Goal: Book appointment/travel/reservation

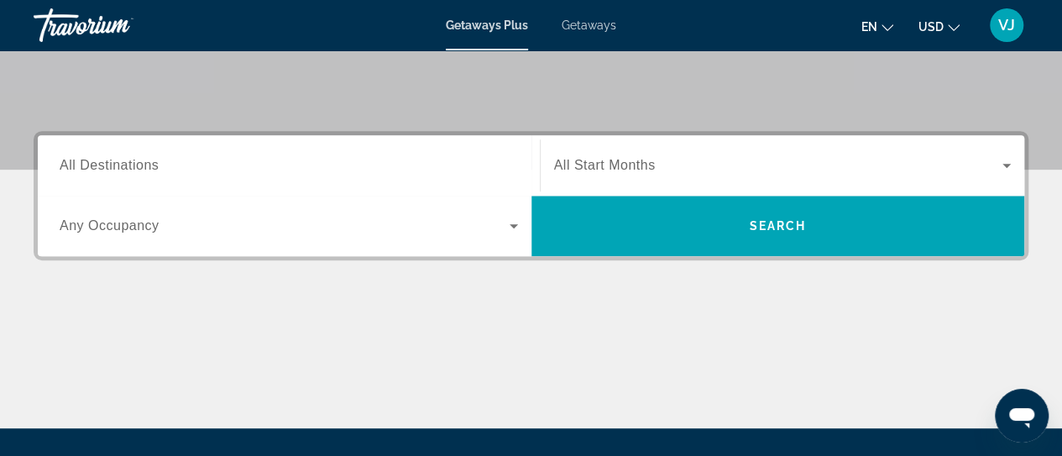
scroll to position [336, 0]
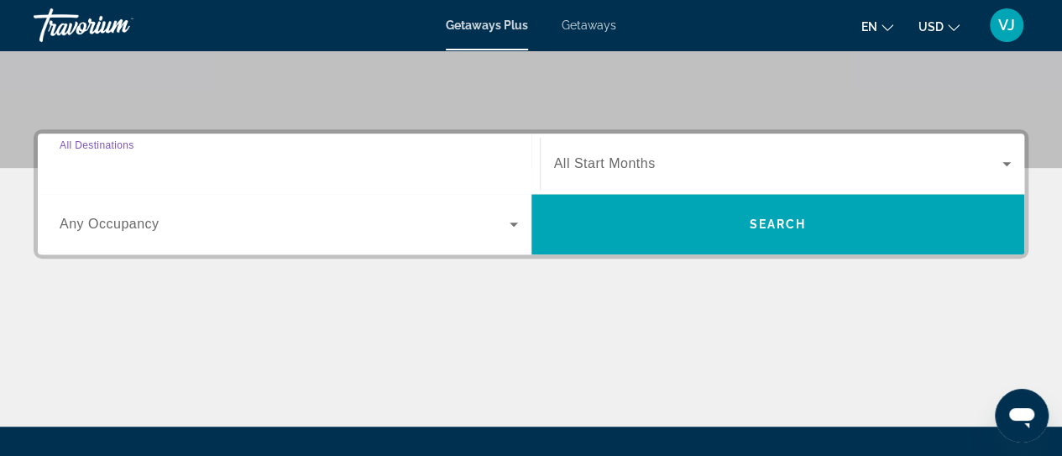
click at [160, 170] on input "Destination All Destinations" at bounding box center [289, 165] width 458 height 20
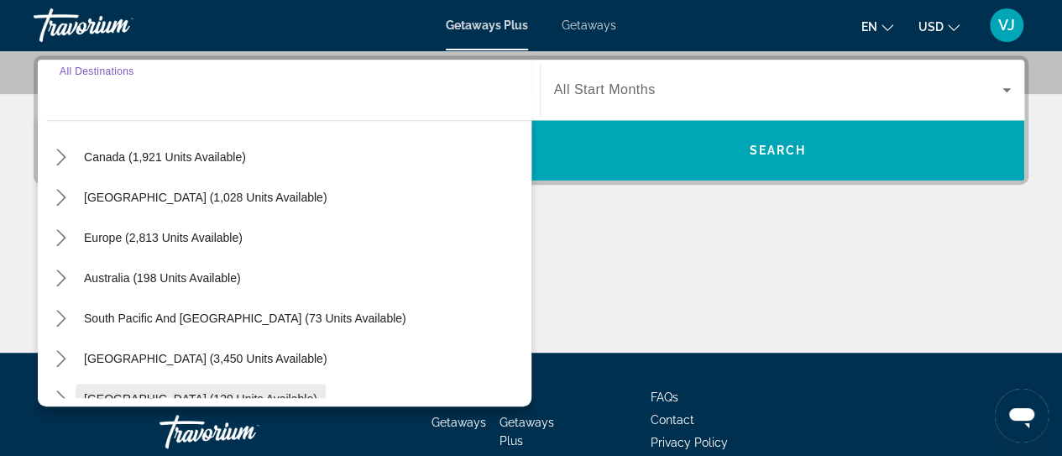
scroll to position [104, 0]
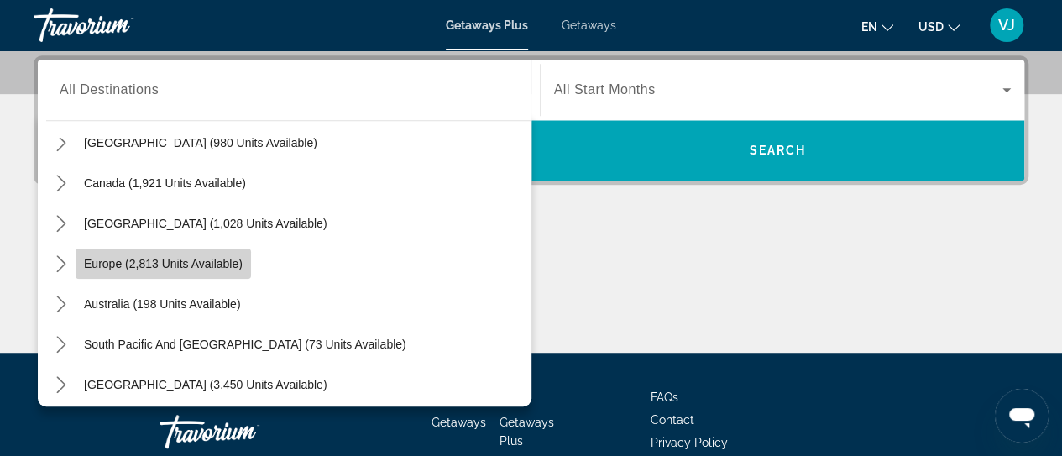
click at [194, 266] on span "Europe (2,813 units available)" at bounding box center [163, 263] width 159 height 13
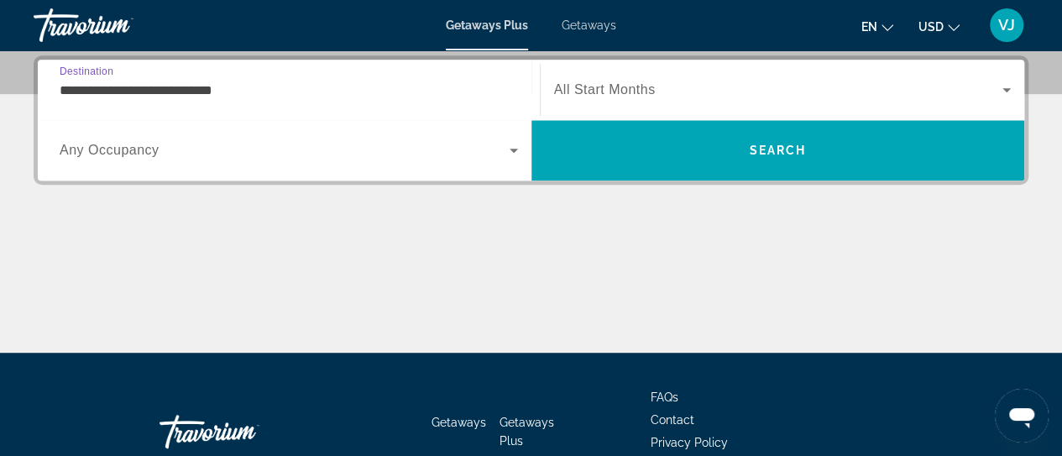
click at [270, 81] on input "**********" at bounding box center [289, 91] width 458 height 20
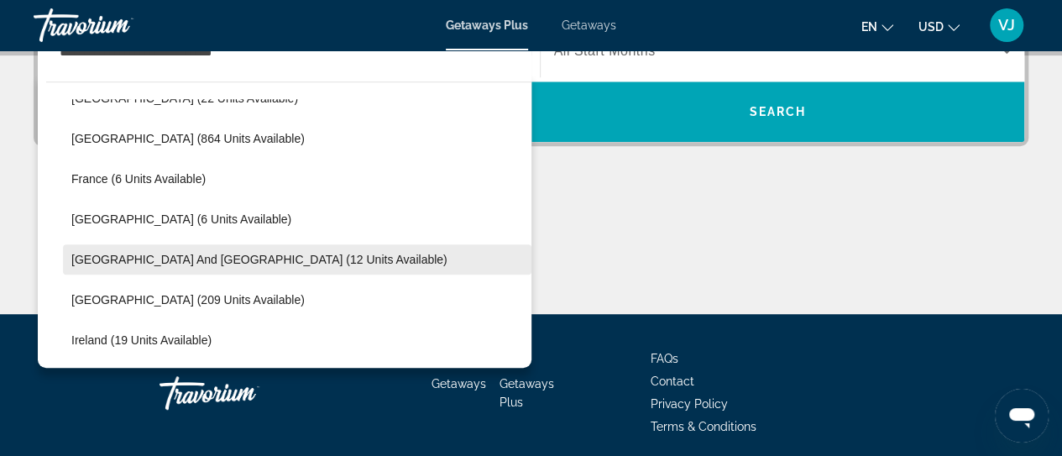
scroll to position [436, 0]
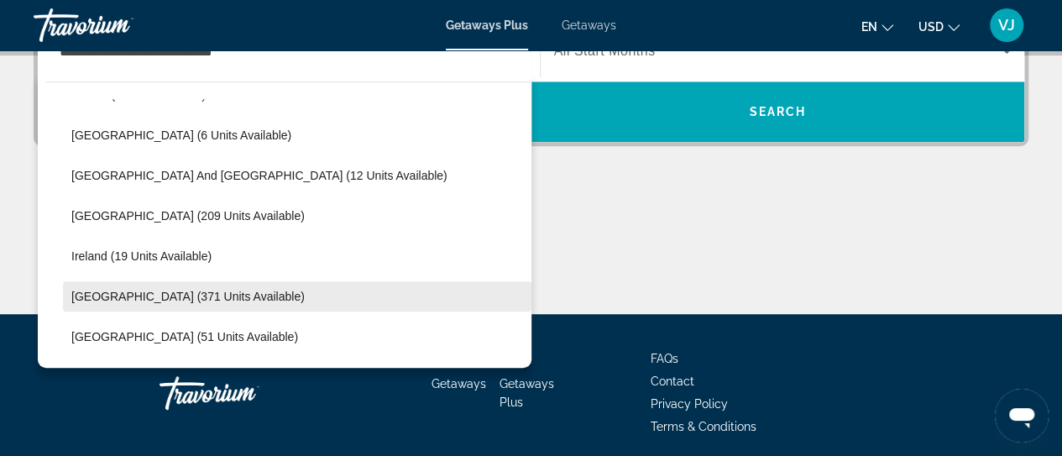
click at [124, 296] on span "Italy (371 units available)" at bounding box center [187, 296] width 233 height 13
type input "**********"
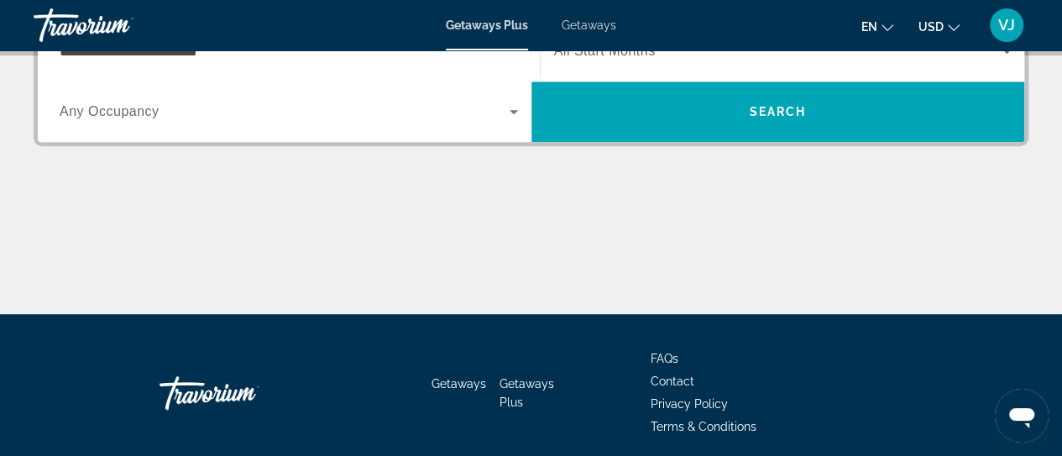
scroll to position [410, 0]
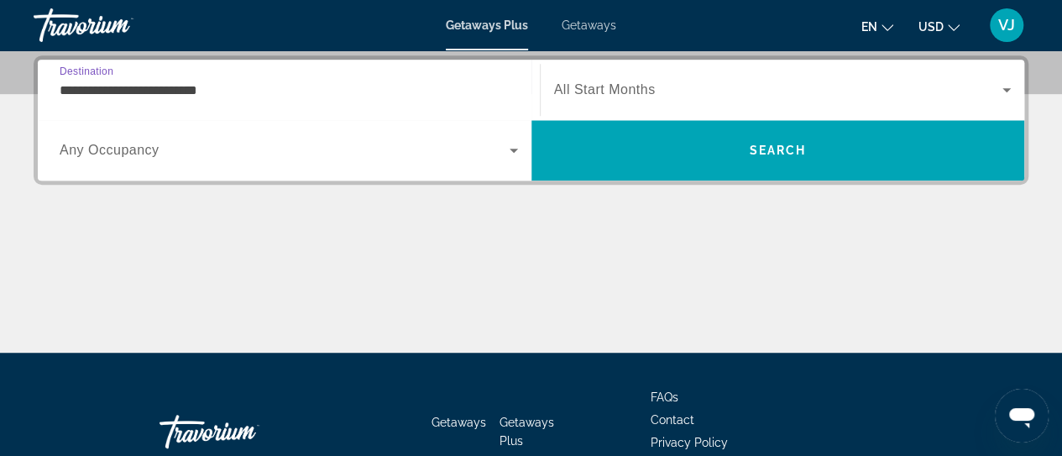
click at [157, 89] on input "**********" at bounding box center [289, 91] width 458 height 20
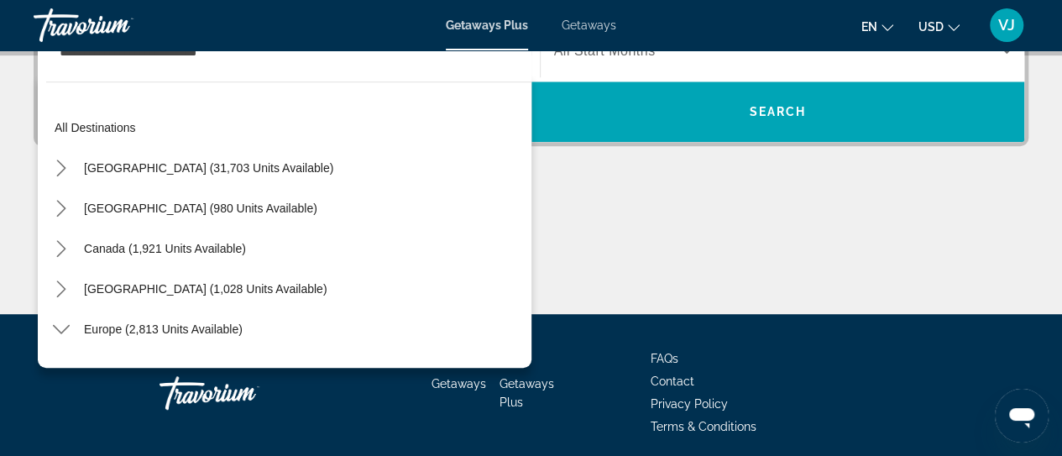
scroll to position [503, 0]
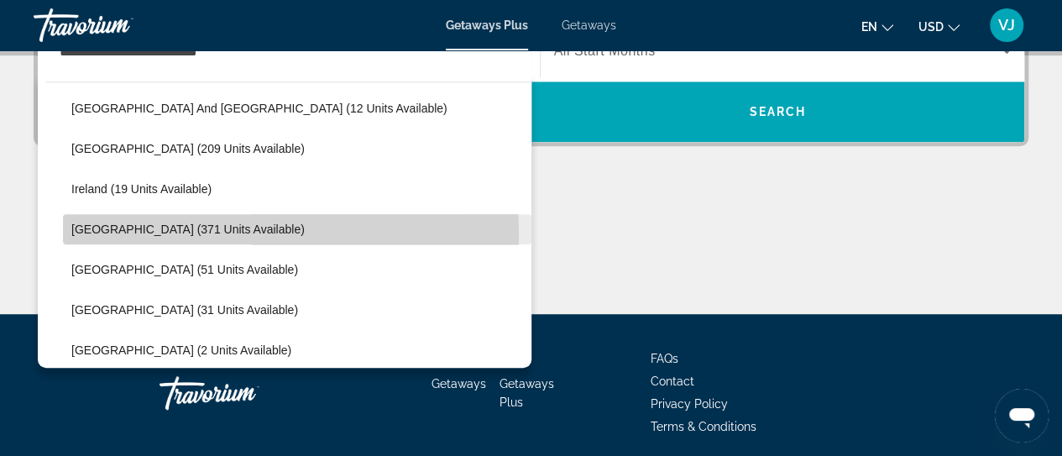
click at [171, 234] on span "Select destination: Italy (371 units available)" at bounding box center [297, 229] width 469 height 40
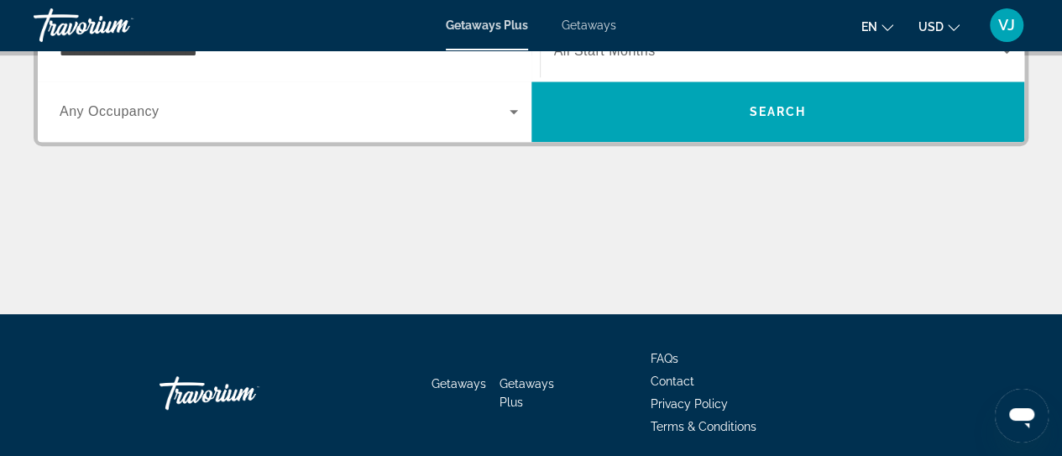
scroll to position [410, 0]
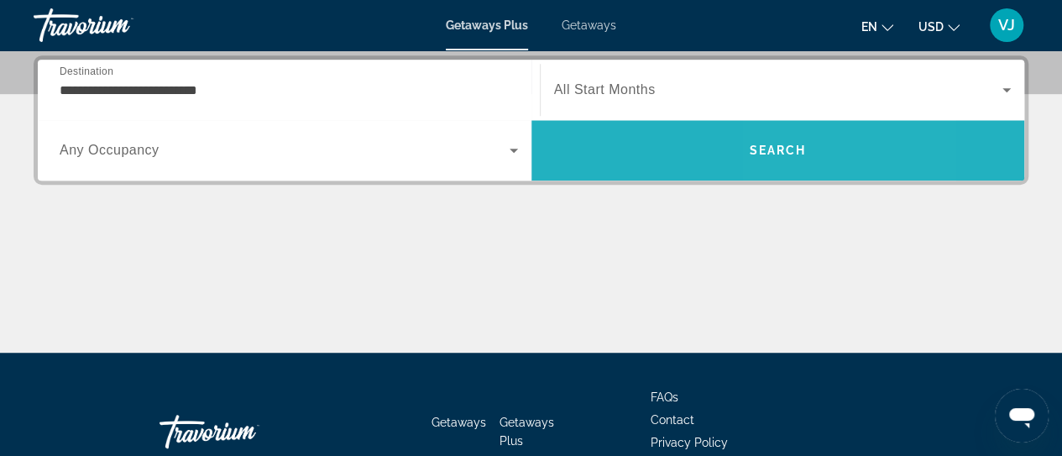
click at [784, 145] on span "Search" at bounding box center [777, 150] width 57 height 13
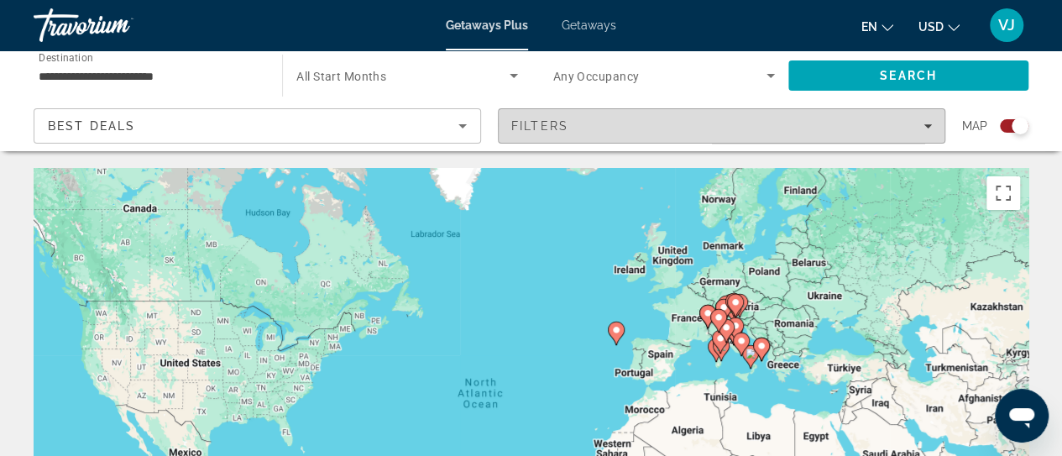
click at [931, 125] on icon "Filters" at bounding box center [928, 126] width 8 height 8
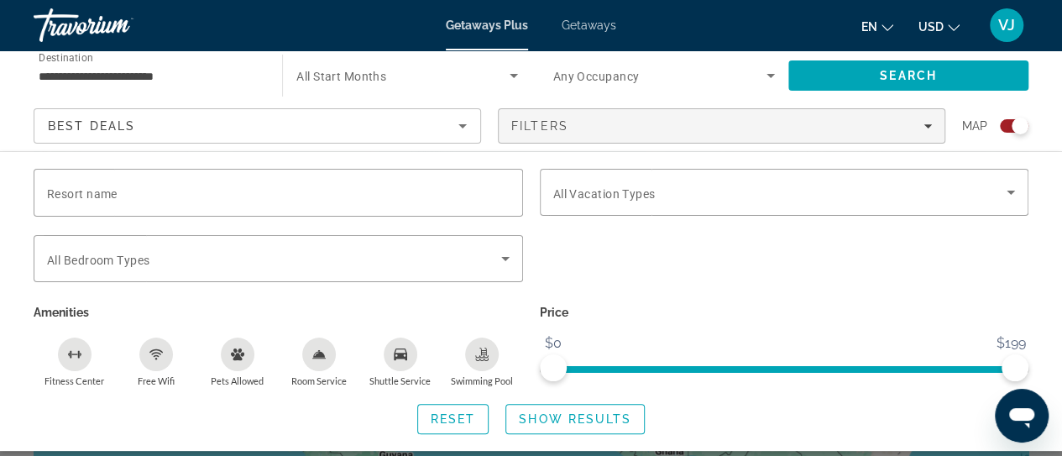
scroll to position [168, 0]
click at [193, 77] on input "**********" at bounding box center [150, 76] width 222 height 20
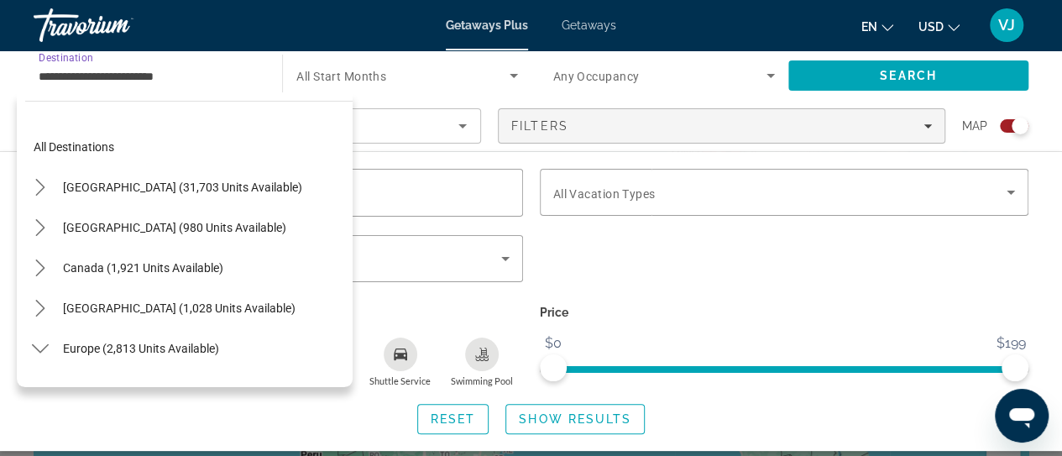
scroll to position [503, 0]
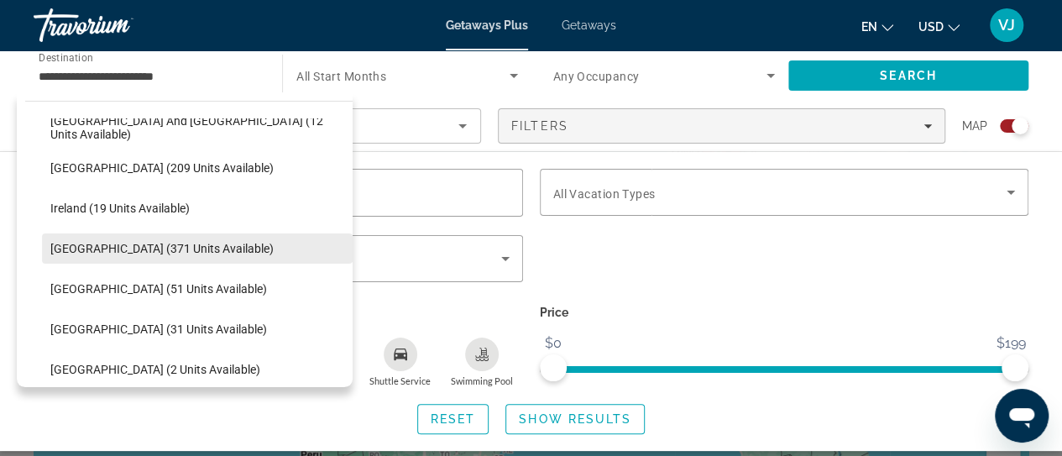
click at [105, 244] on span "Italy (371 units available)" at bounding box center [161, 248] width 223 height 13
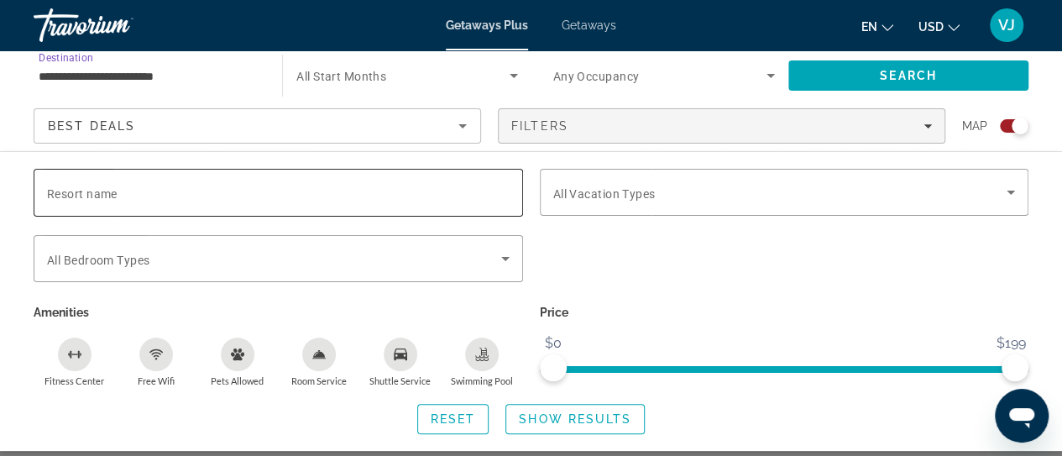
scroll to position [252, 0]
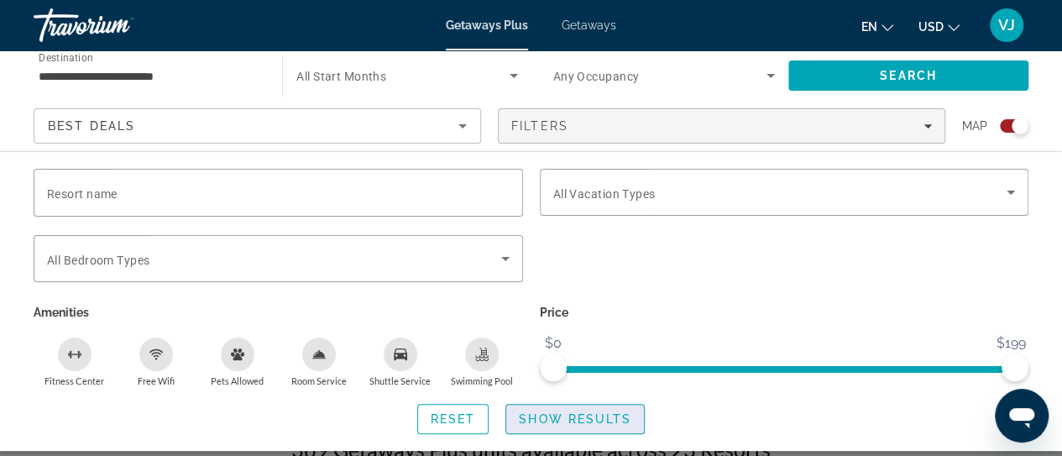
click at [549, 415] on span "Show Results" at bounding box center [575, 418] width 113 height 13
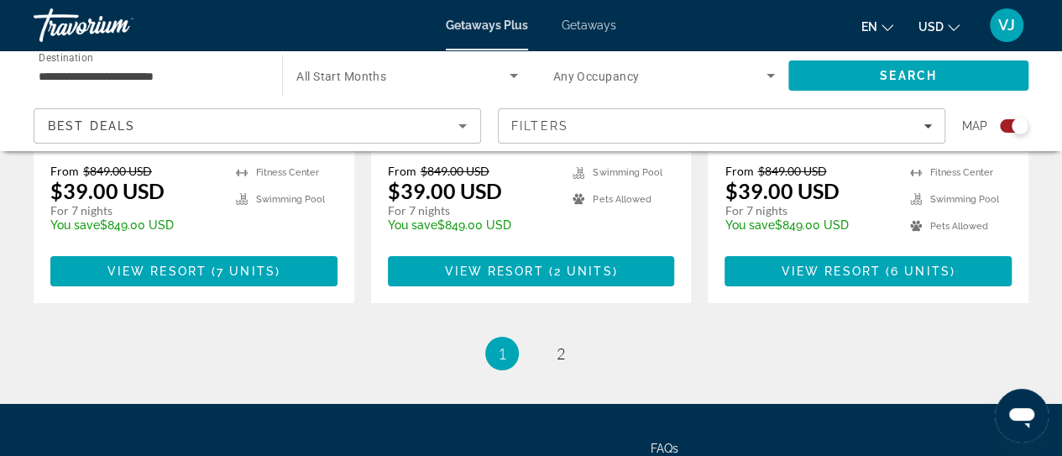
scroll to position [2823, 0]
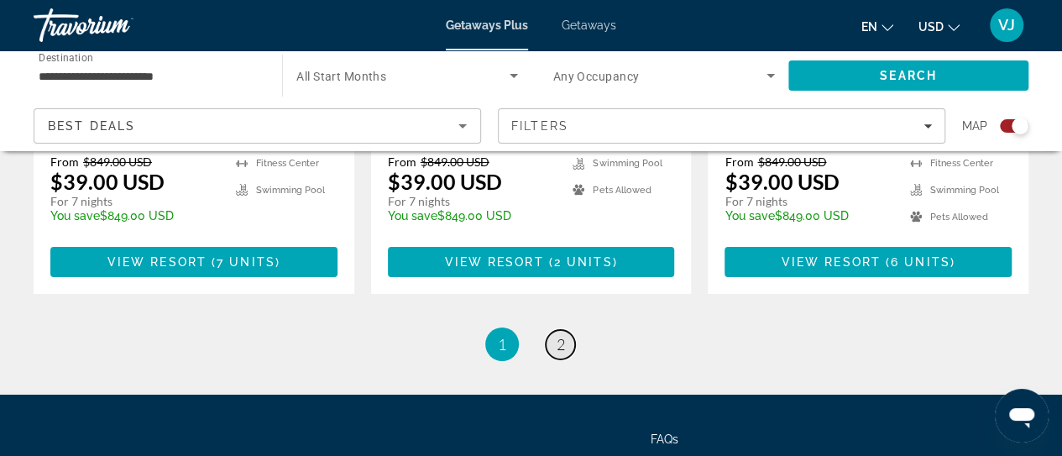
click at [555, 330] on link "page 2" at bounding box center [560, 344] width 29 height 29
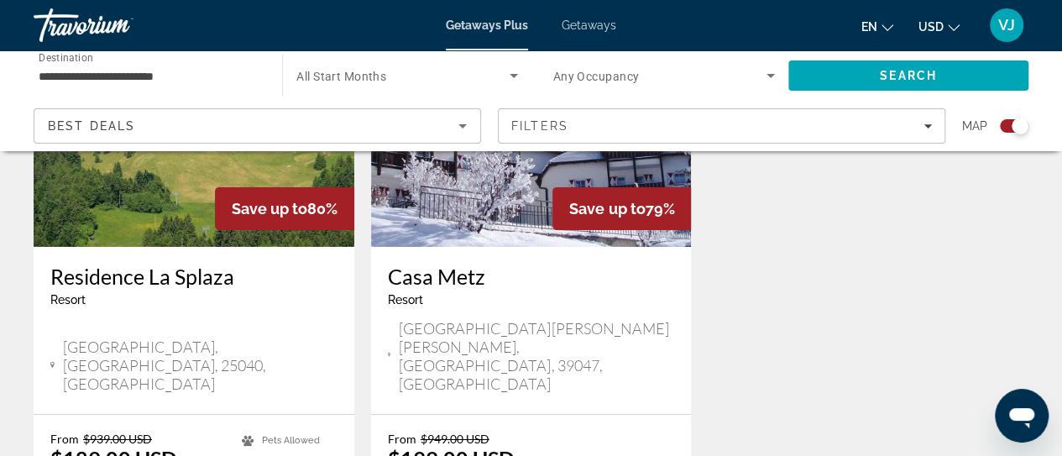
scroll to position [2790, 0]
